Goal: Check status

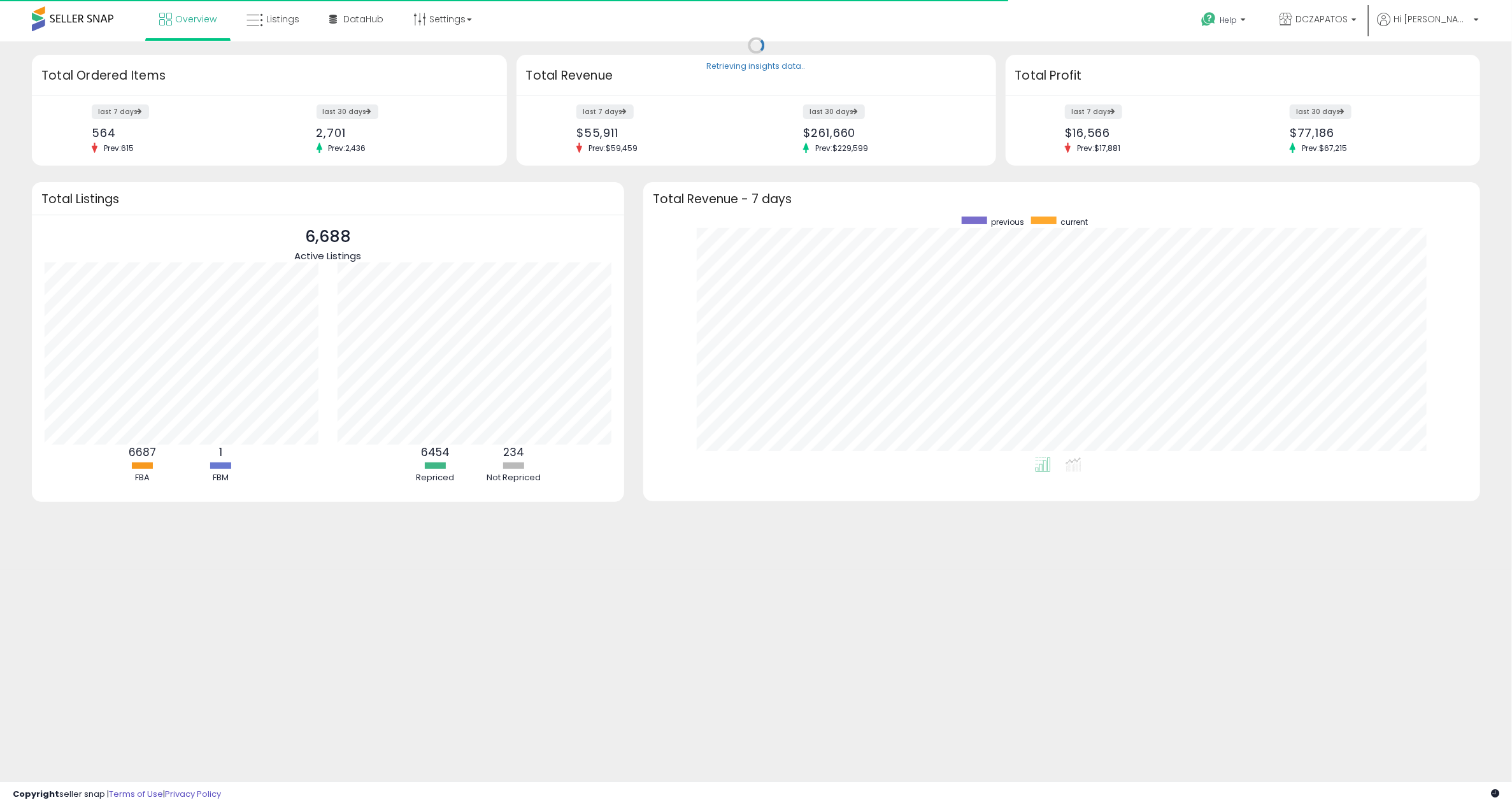
scroll to position [240, 811]
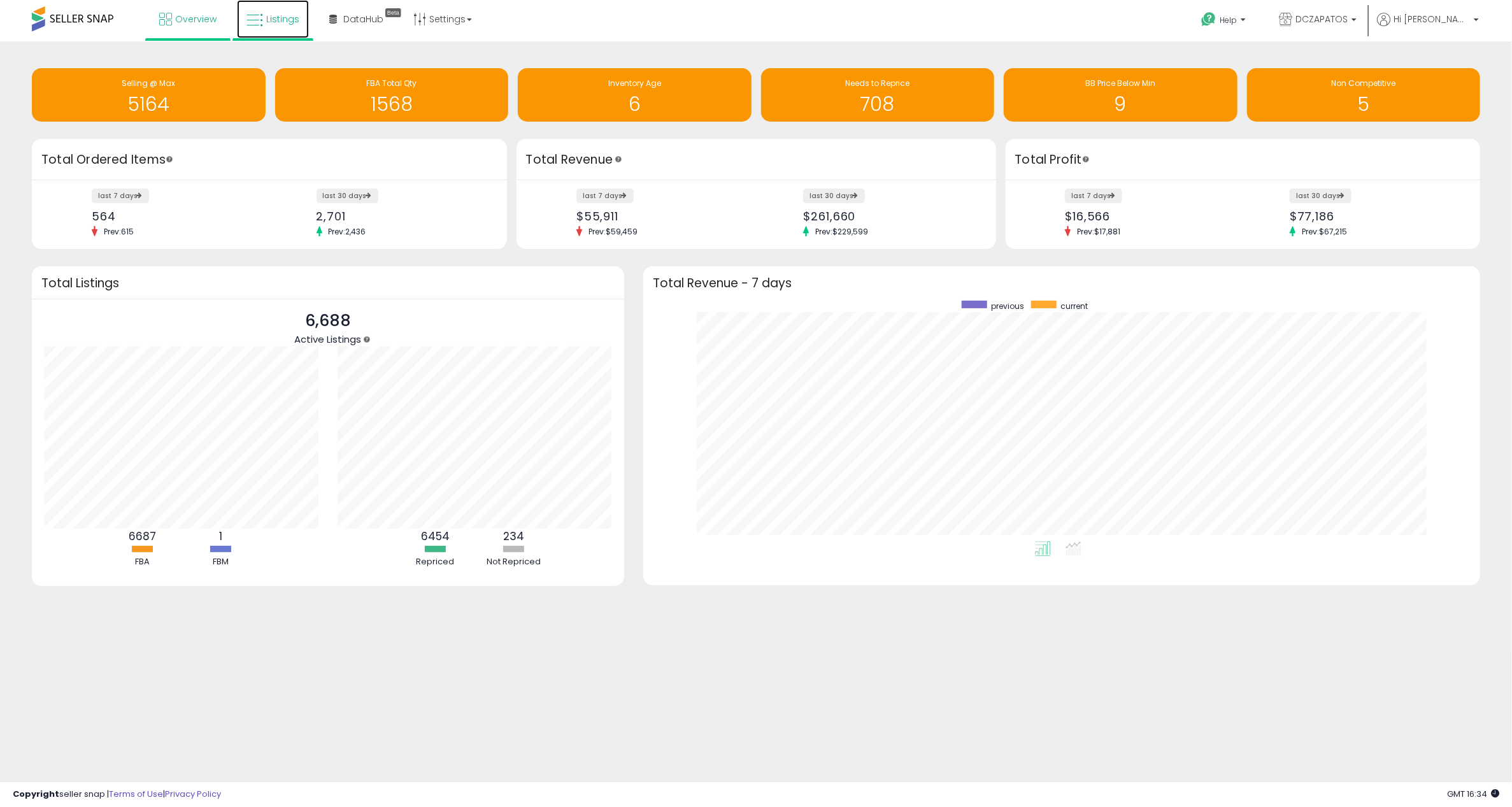
click at [267, 7] on link "Listings" at bounding box center [273, 19] width 72 height 38
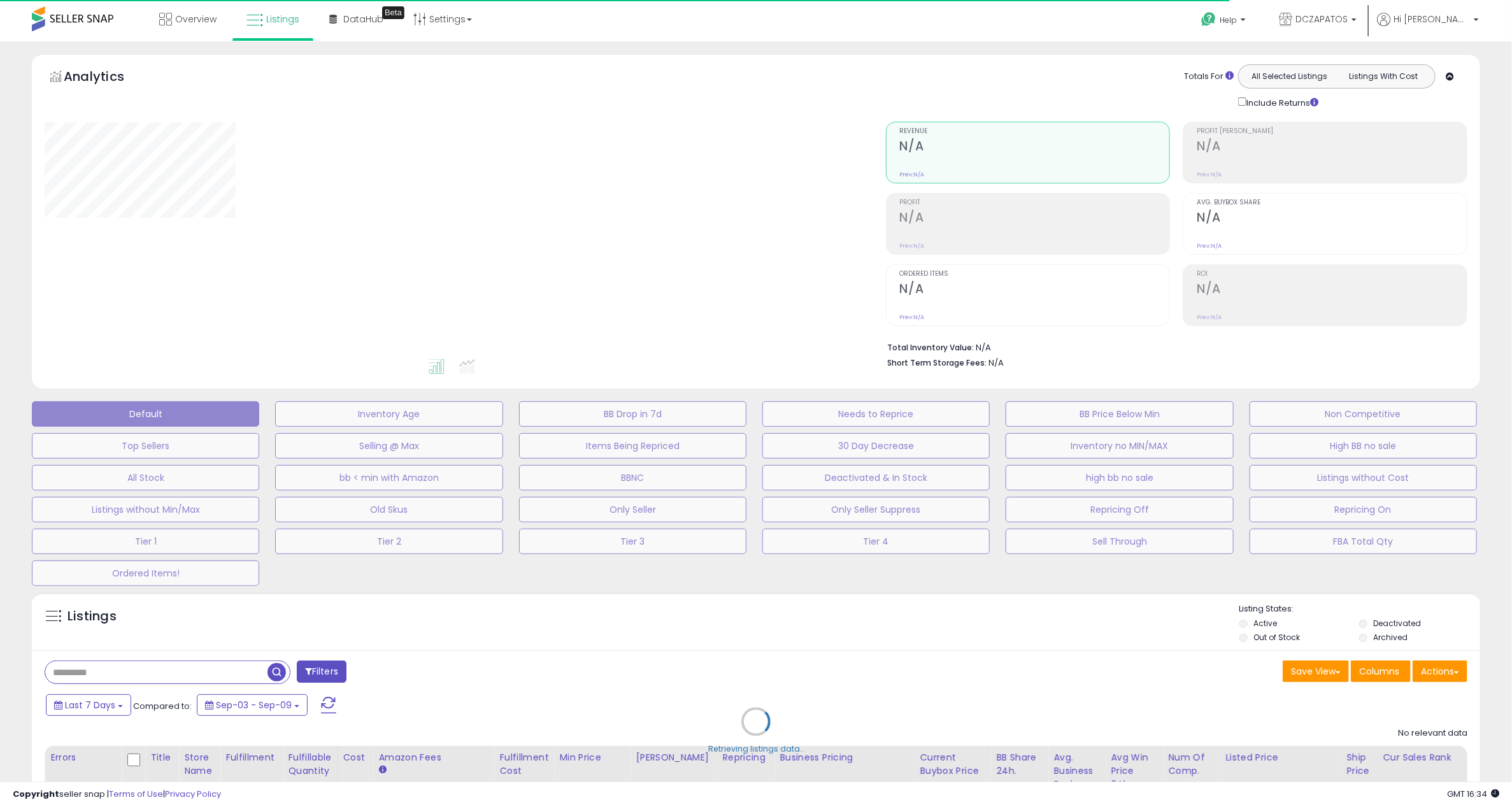
click at [175, 664] on div "Retrieving listings data.." at bounding box center [756, 731] width 1467 height 291
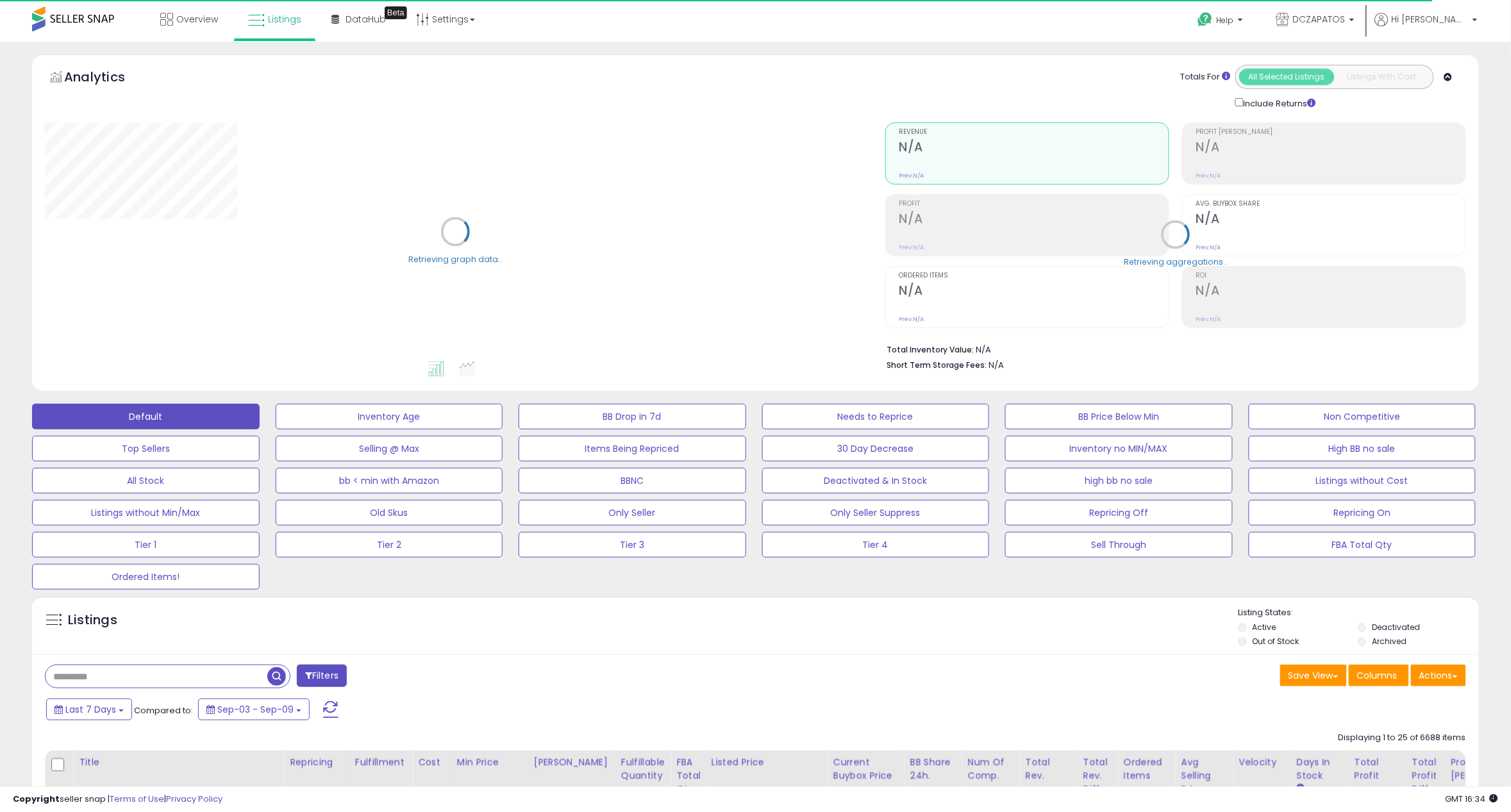
click at [172, 680] on input "text" at bounding box center [226, 676] width 362 height 23
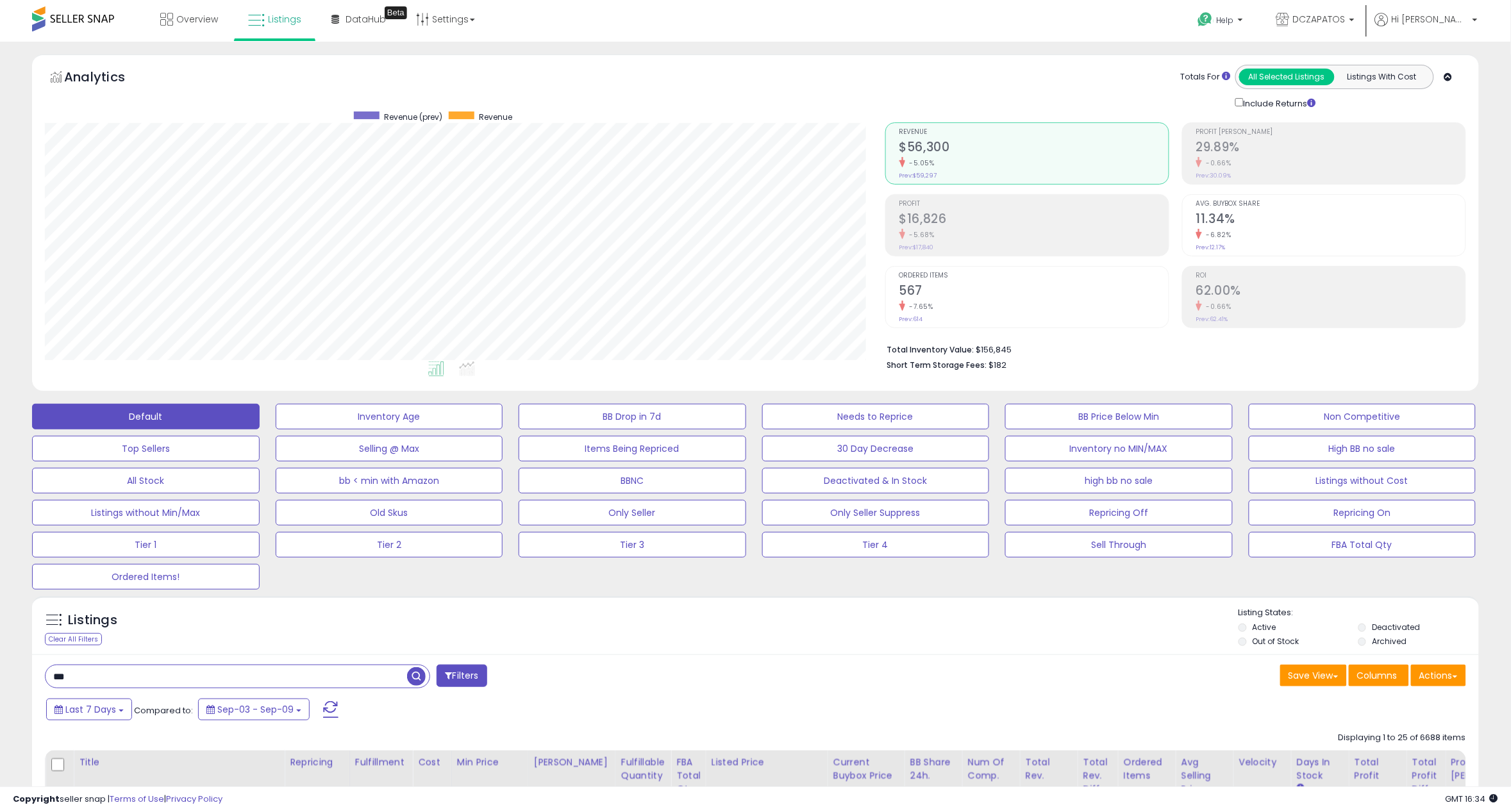
scroll to position [263, 840]
type input "**********"
click at [420, 675] on span "button" at bounding box center [416, 676] width 18 height 18
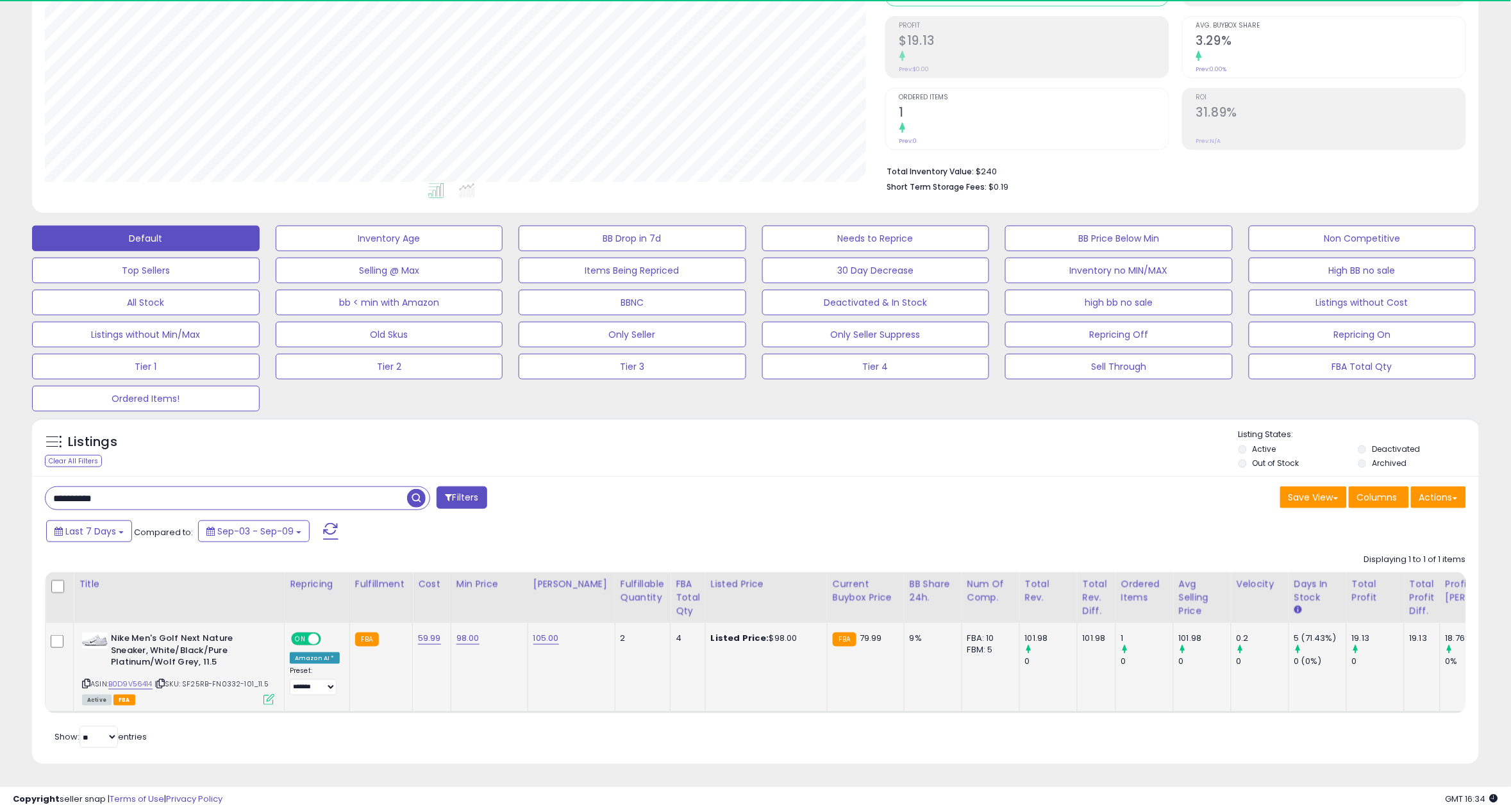
scroll to position [263, 840]
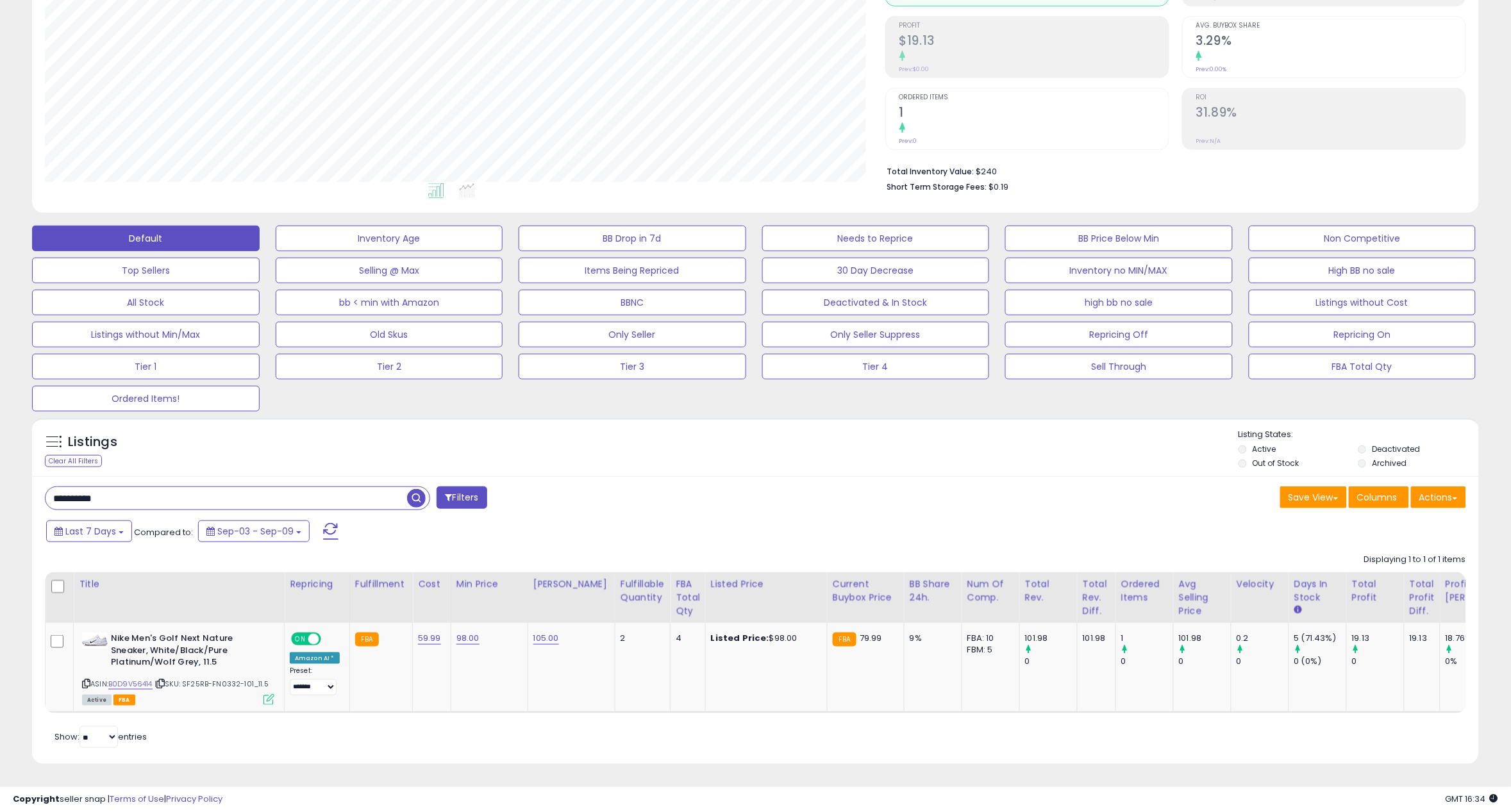
drag, startPoint x: 1039, startPoint y: 697, endPoint x: 1040, endPoint y: 704, distance: 7.1
click at [1040, 704] on div "Title Repricing Fulfillment Cost ROI 2" at bounding box center [755, 643] width 1421 height 141
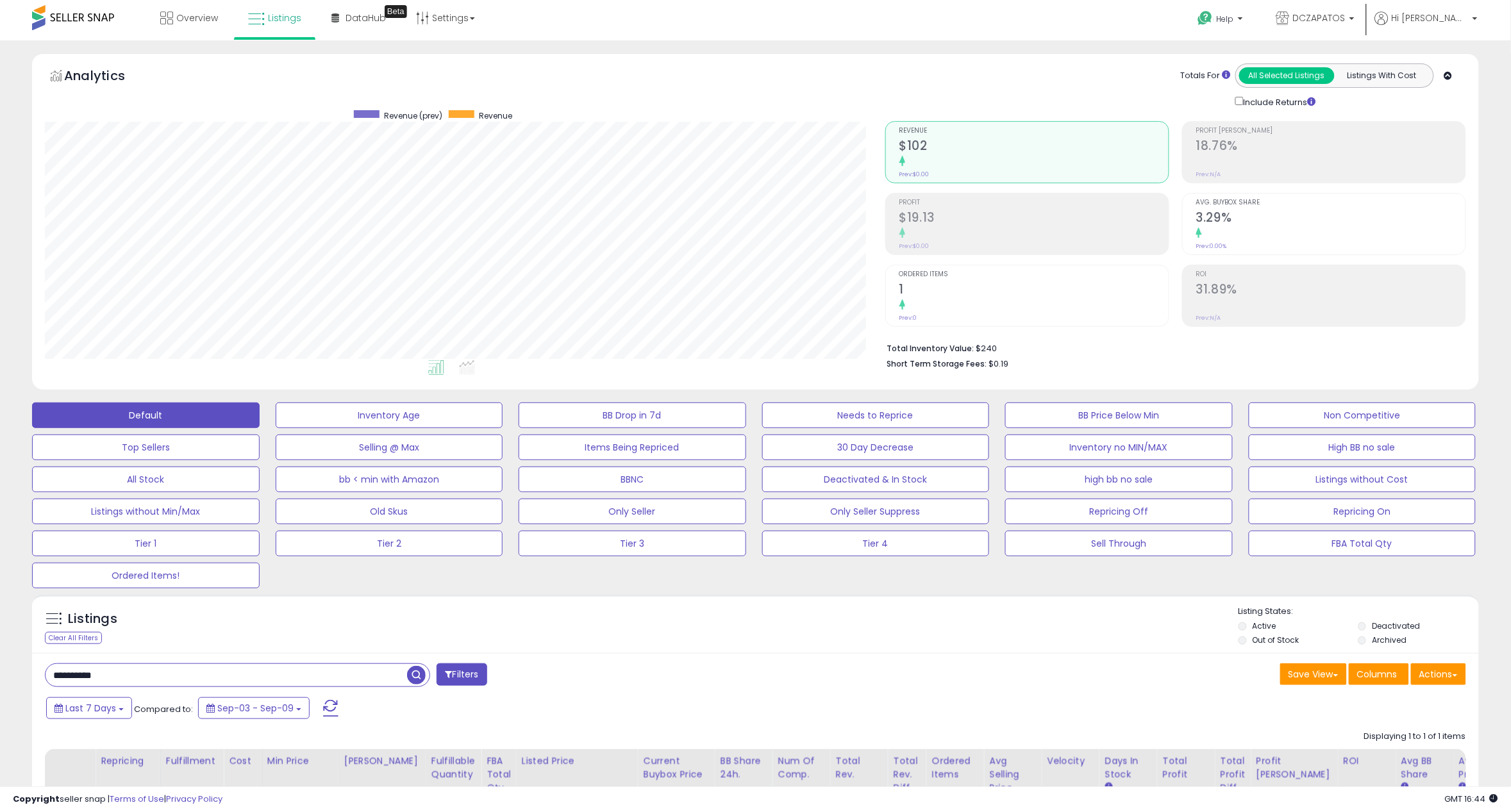
scroll to position [0, 0]
click at [279, 12] on link "Listings" at bounding box center [275, 19] width 72 height 39
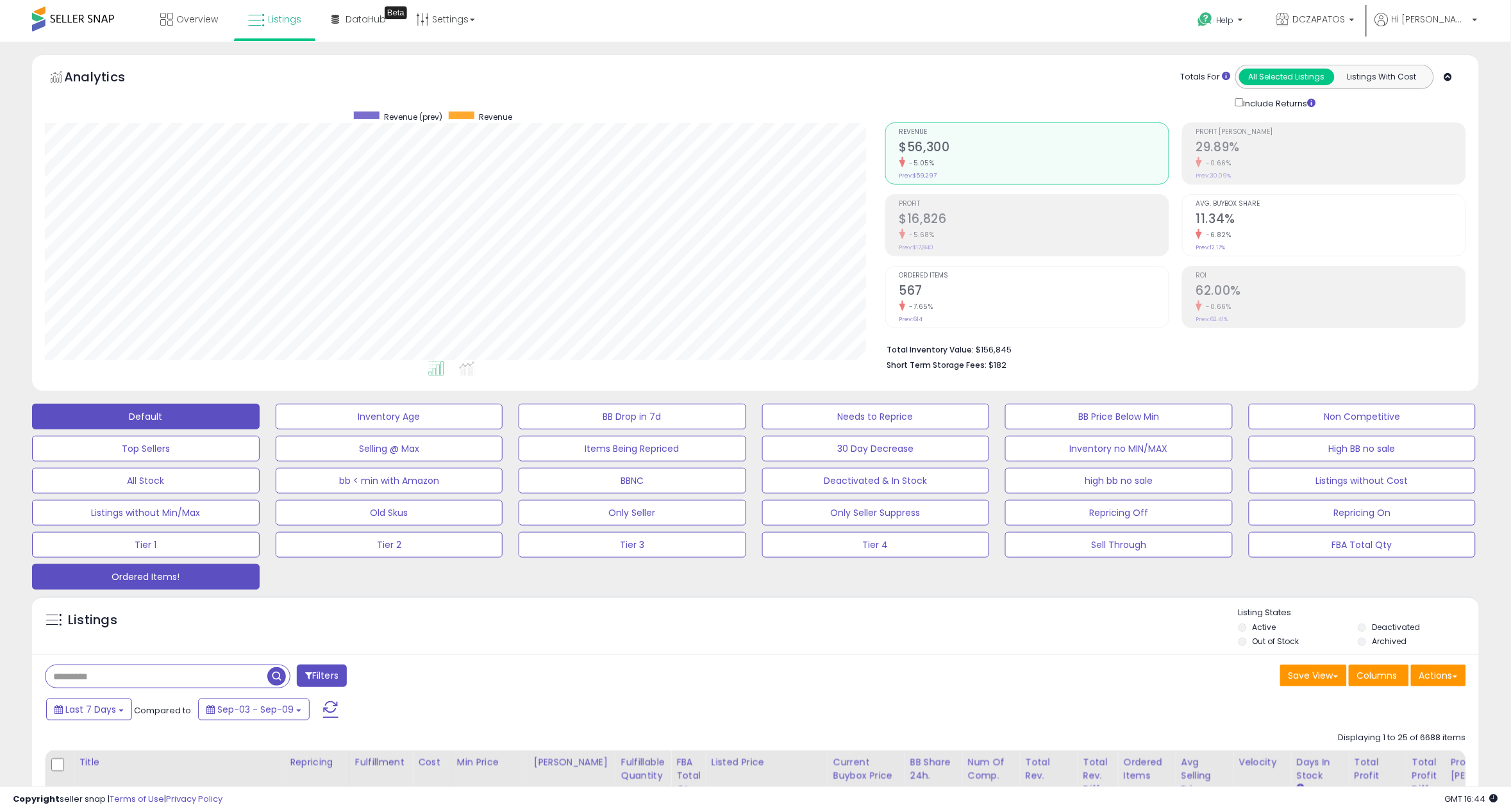
click at [133, 567] on button "Ordered Items!" at bounding box center [145, 577] width 228 height 25
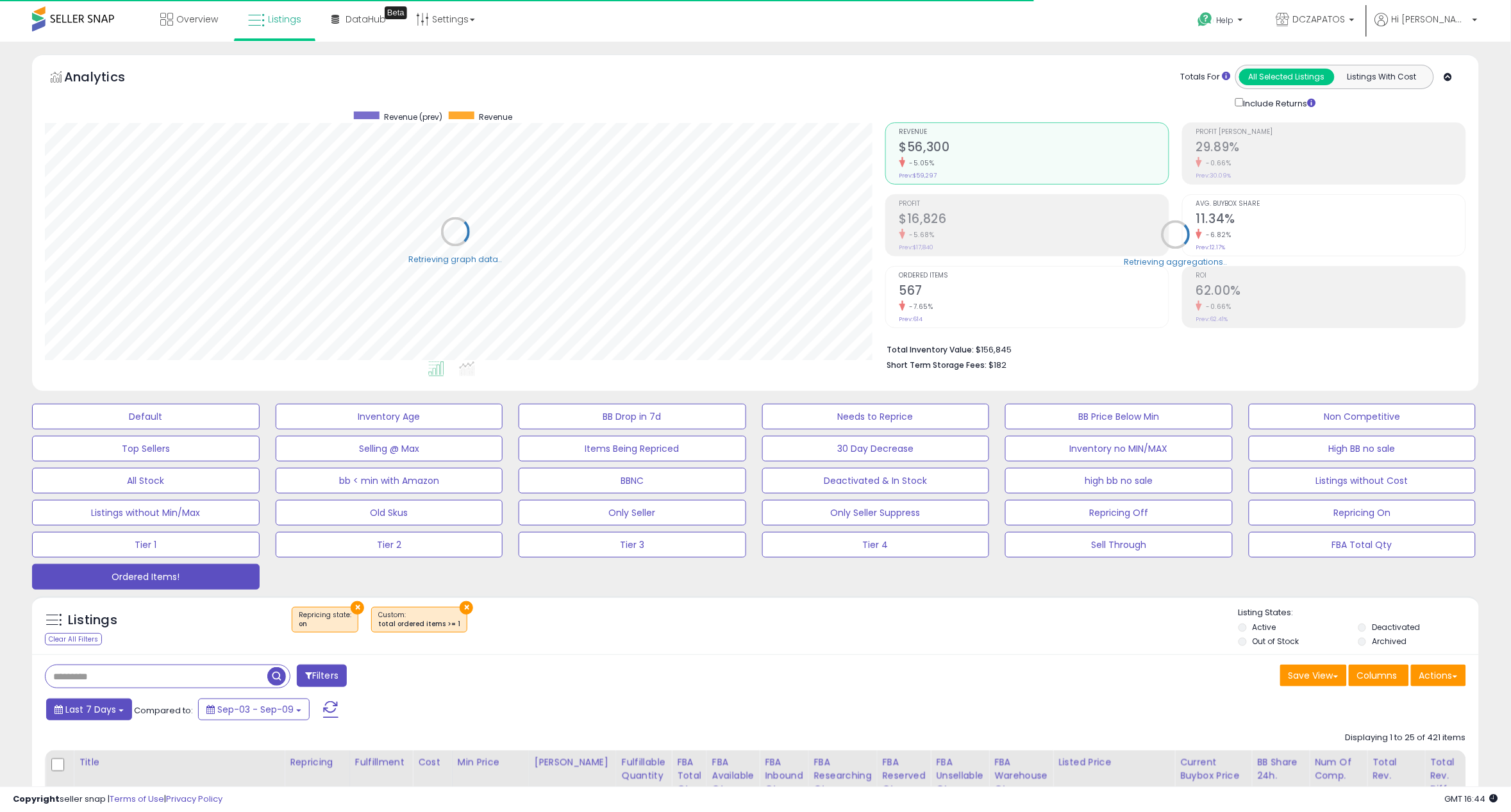
scroll to position [640448, 640072]
click at [113, 714] on span "Last 7 Days" at bounding box center [91, 709] width 50 height 13
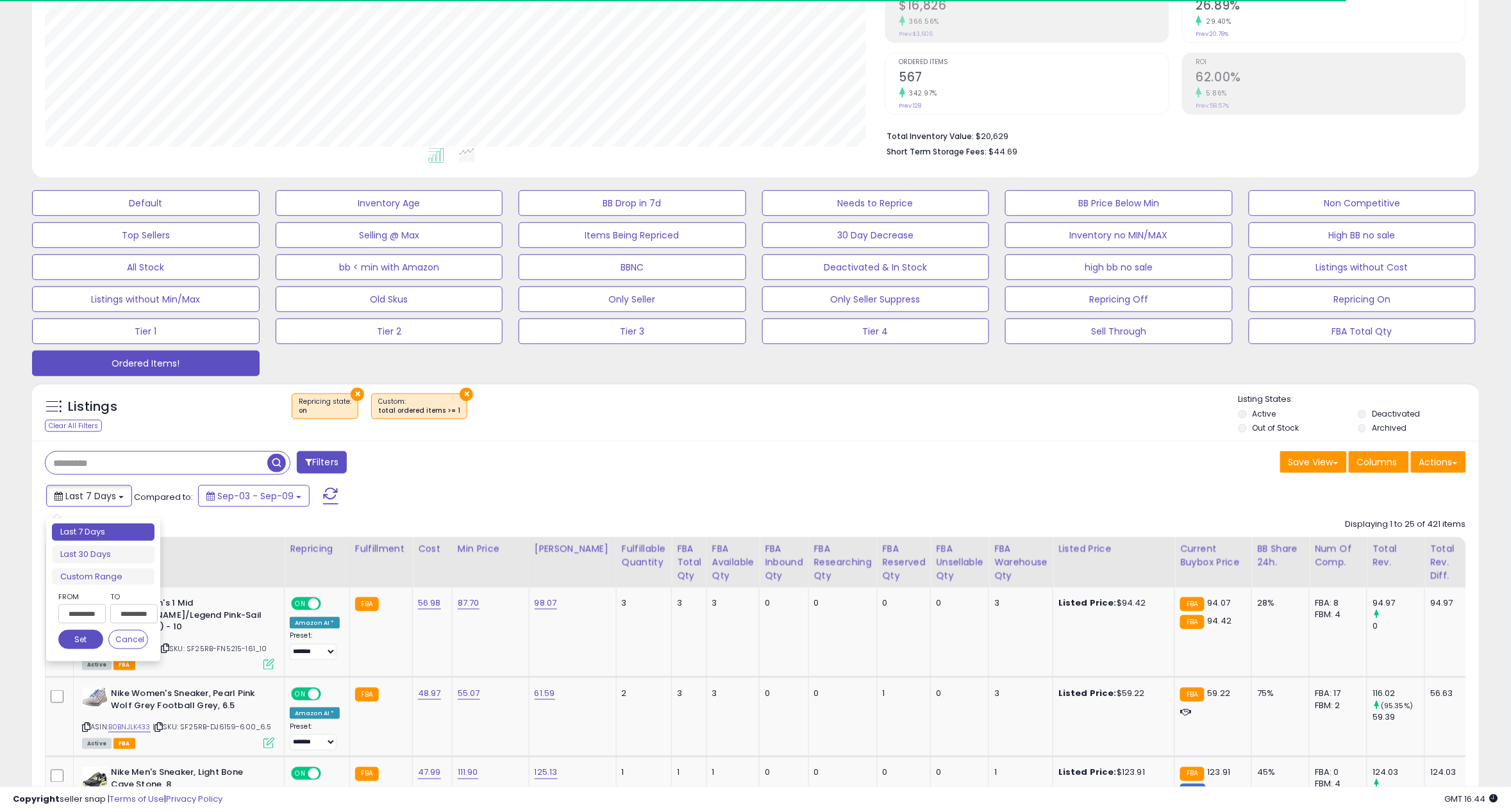
scroll to position [263, 840]
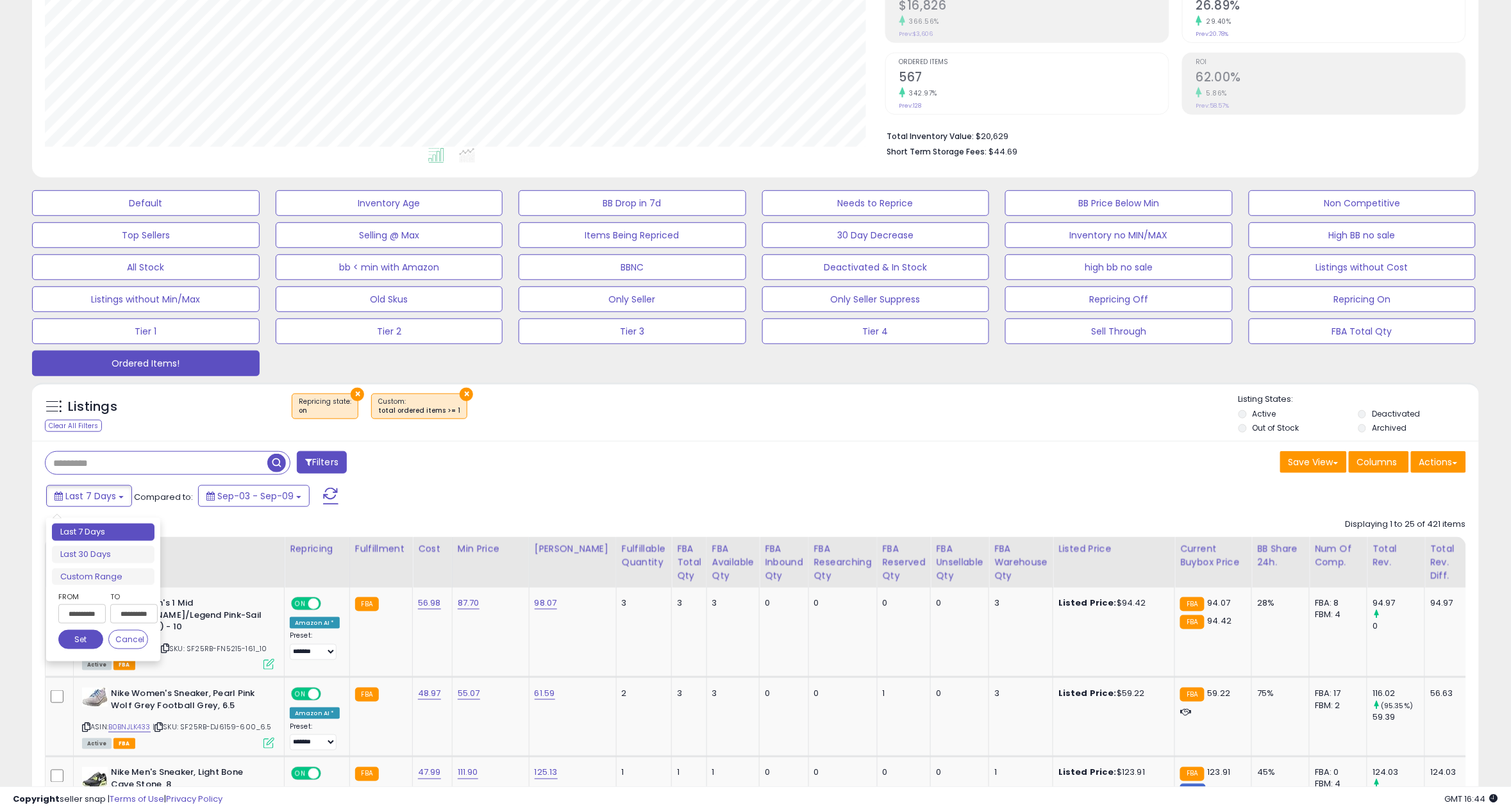
click at [85, 616] on input "**********" at bounding box center [82, 614] width 47 height 19
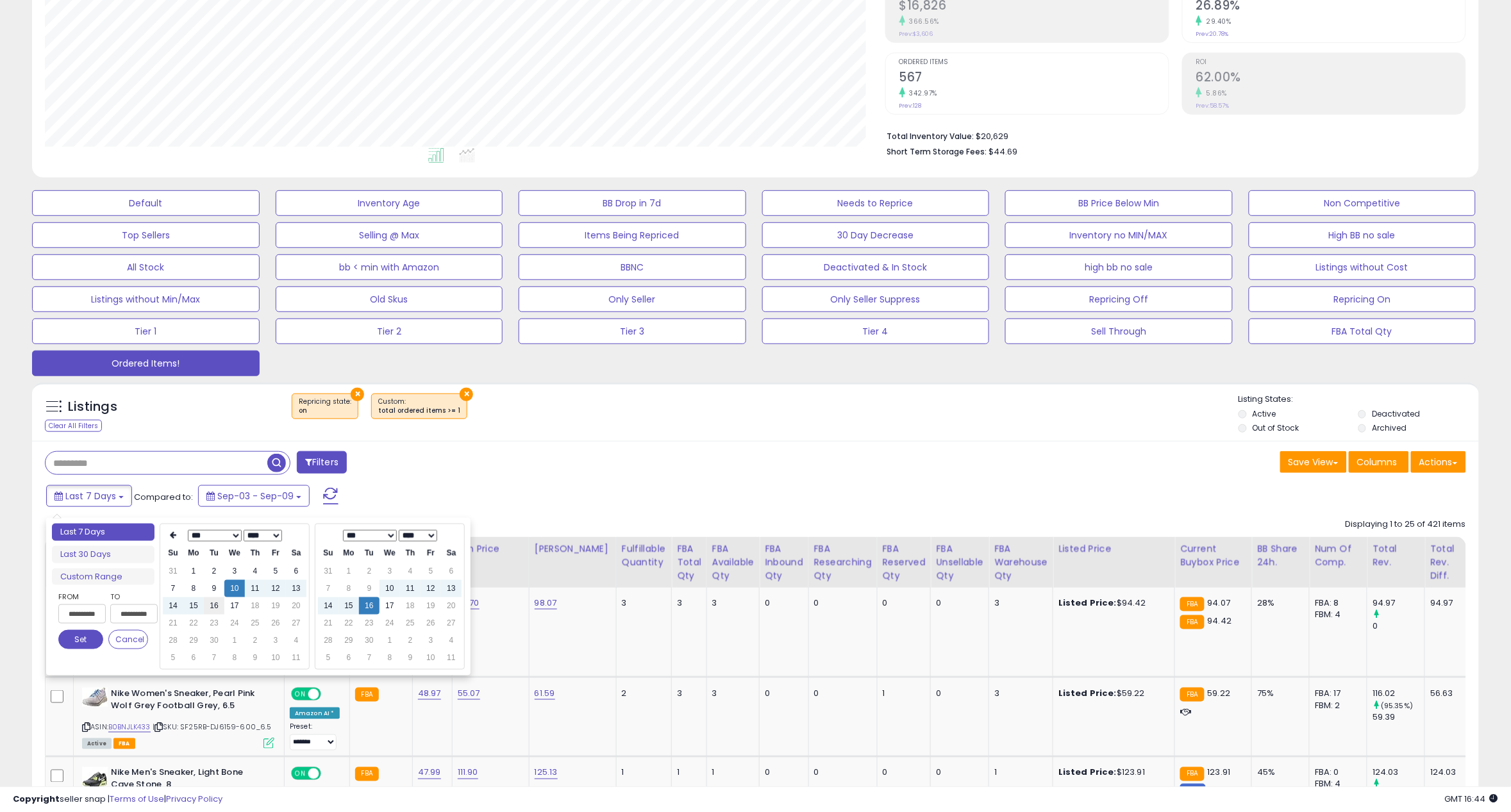
type input "**********"
click at [219, 607] on td "16" at bounding box center [214, 605] width 20 height 18
click at [87, 637] on button "Set" at bounding box center [80, 639] width 45 height 19
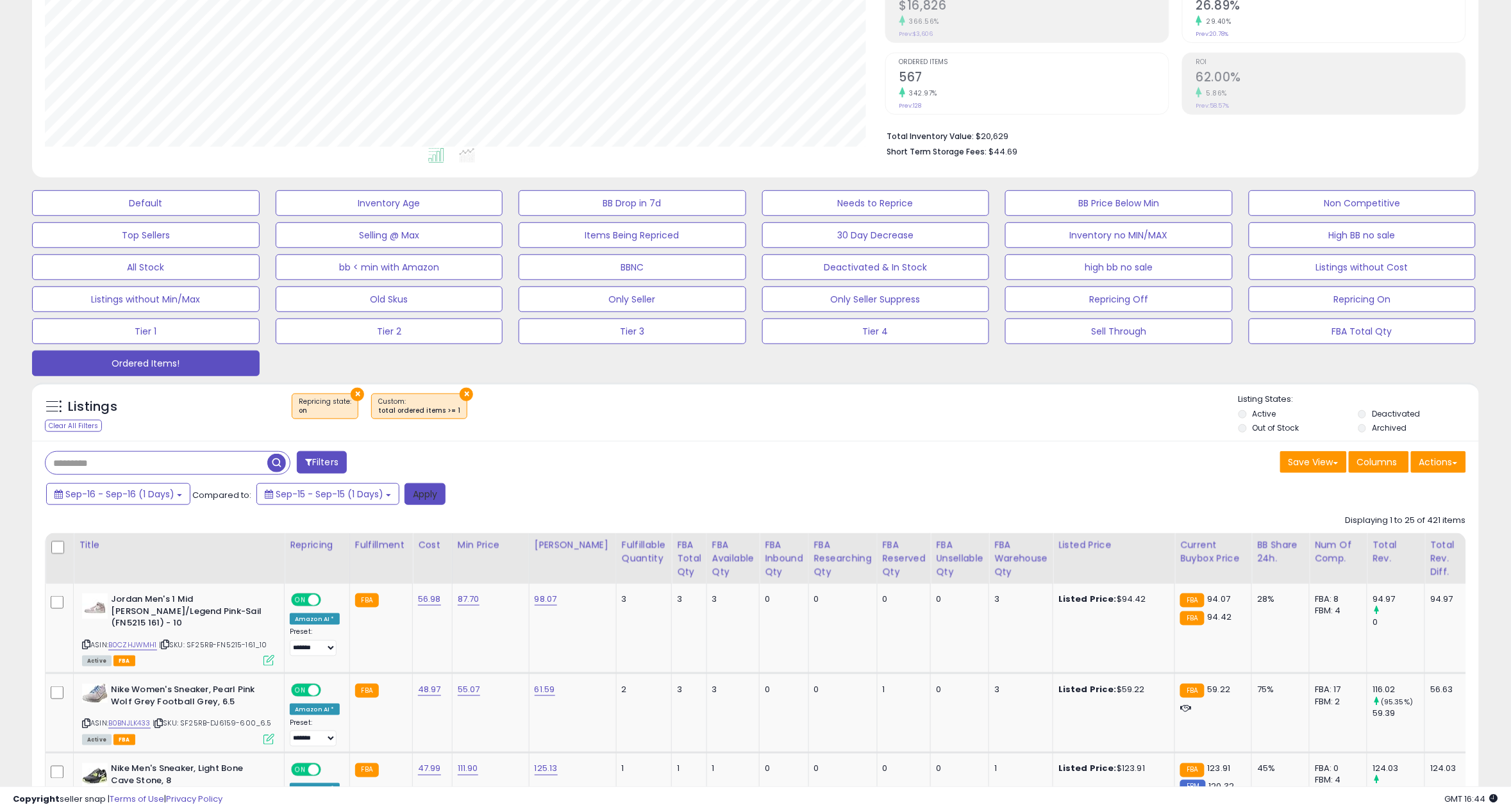
click at [419, 496] on button "Apply" at bounding box center [425, 494] width 41 height 22
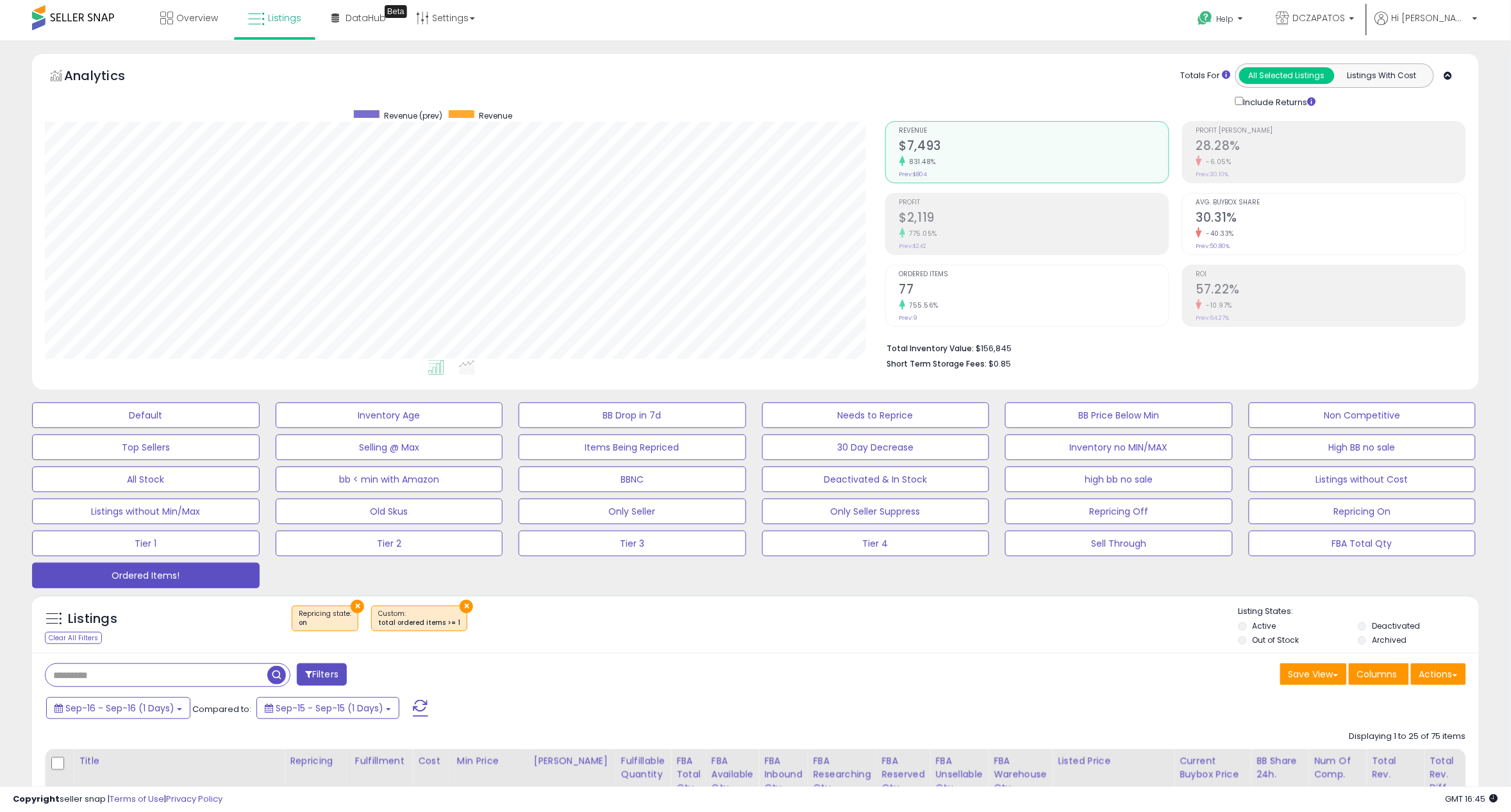
scroll to position [0, 0]
